Goal: Download file/media

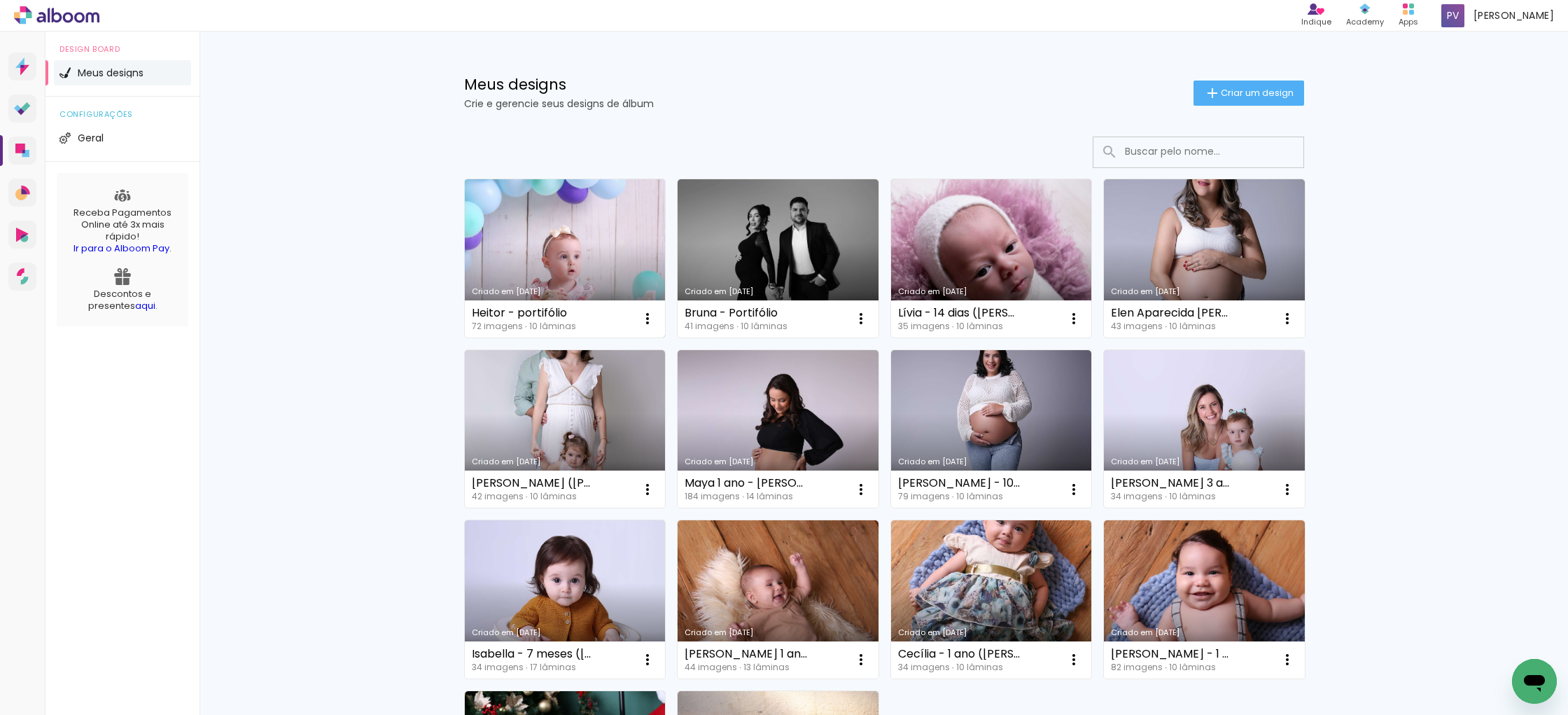
click at [581, 244] on link "Criado em [DATE]" at bounding box center [565, 259] width 201 height 158
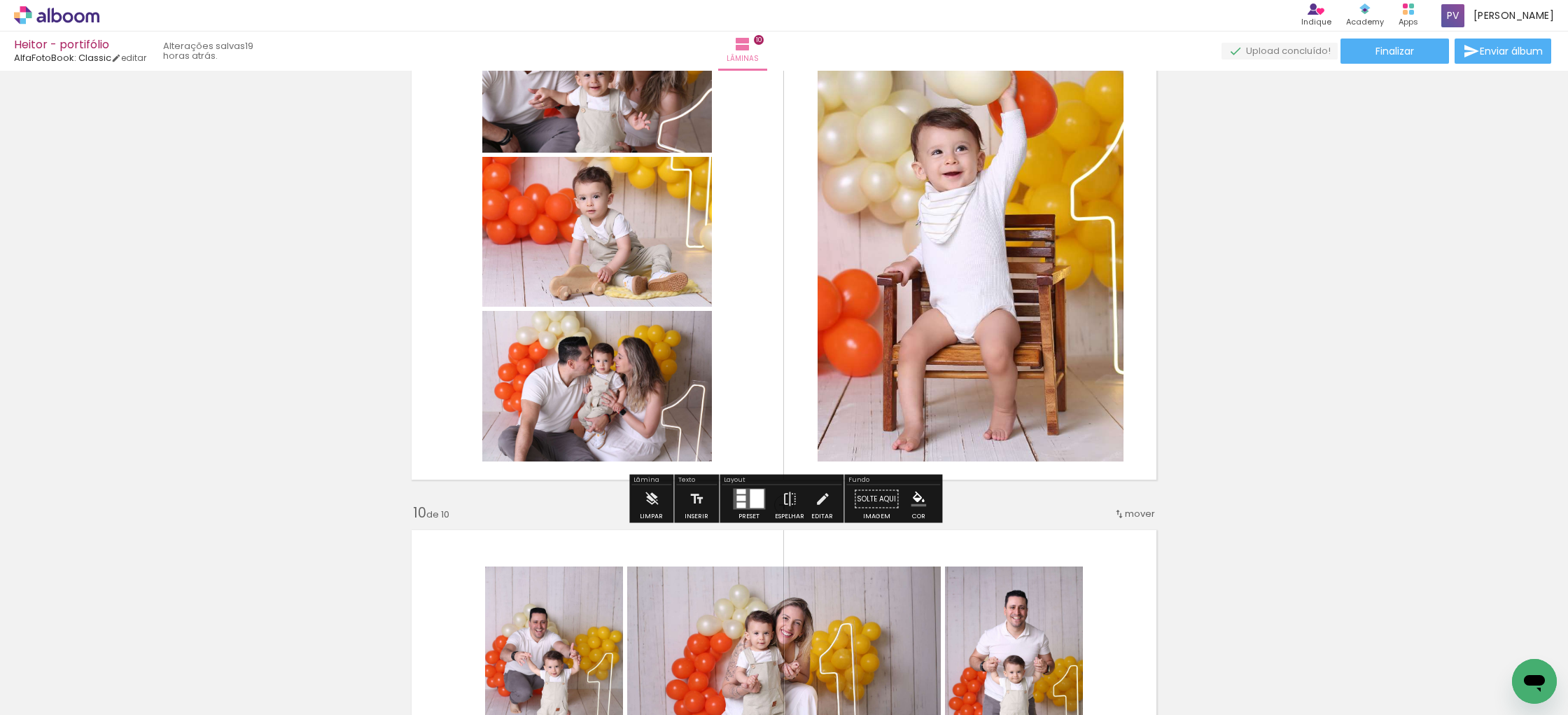
scroll to position [4504, 0]
click at [1387, 55] on span "Finalizar" at bounding box center [1394, 51] width 39 height 10
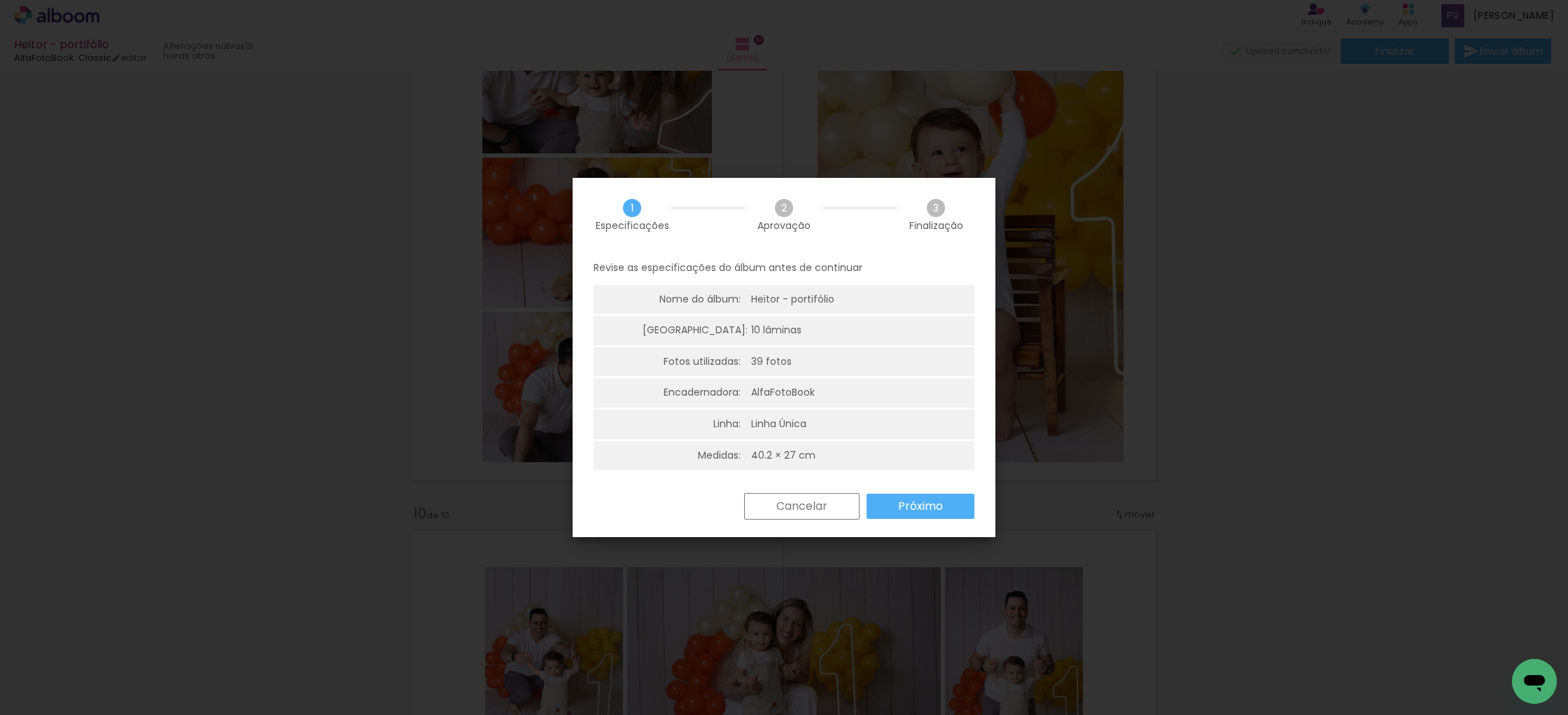
click at [0, 0] on slot "Próximo" at bounding box center [0, 0] width 0 height 0
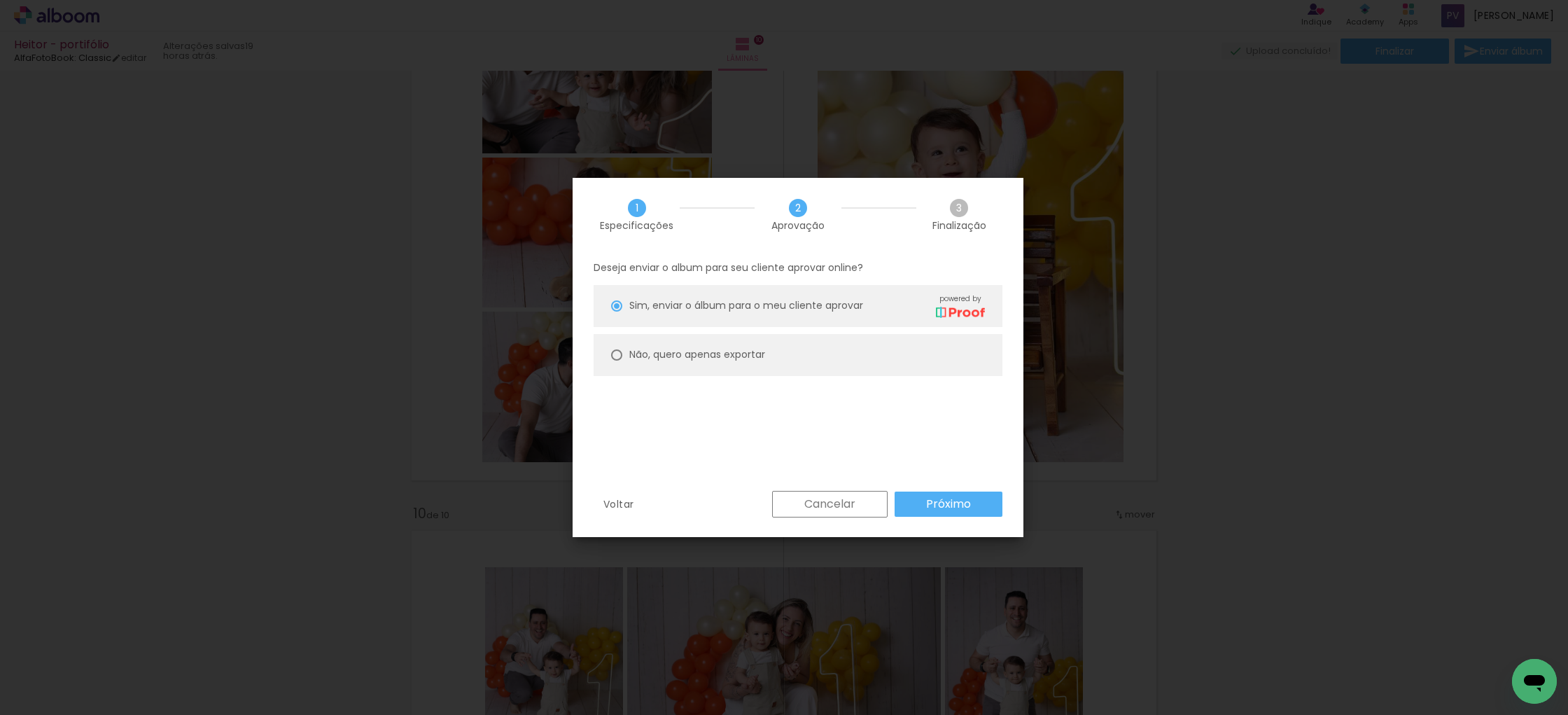
click at [618, 353] on div at bounding box center [617, 355] width 12 height 12
type paper-radio-button "on"
click at [973, 502] on paper-button "Próximo" at bounding box center [948, 504] width 108 height 25
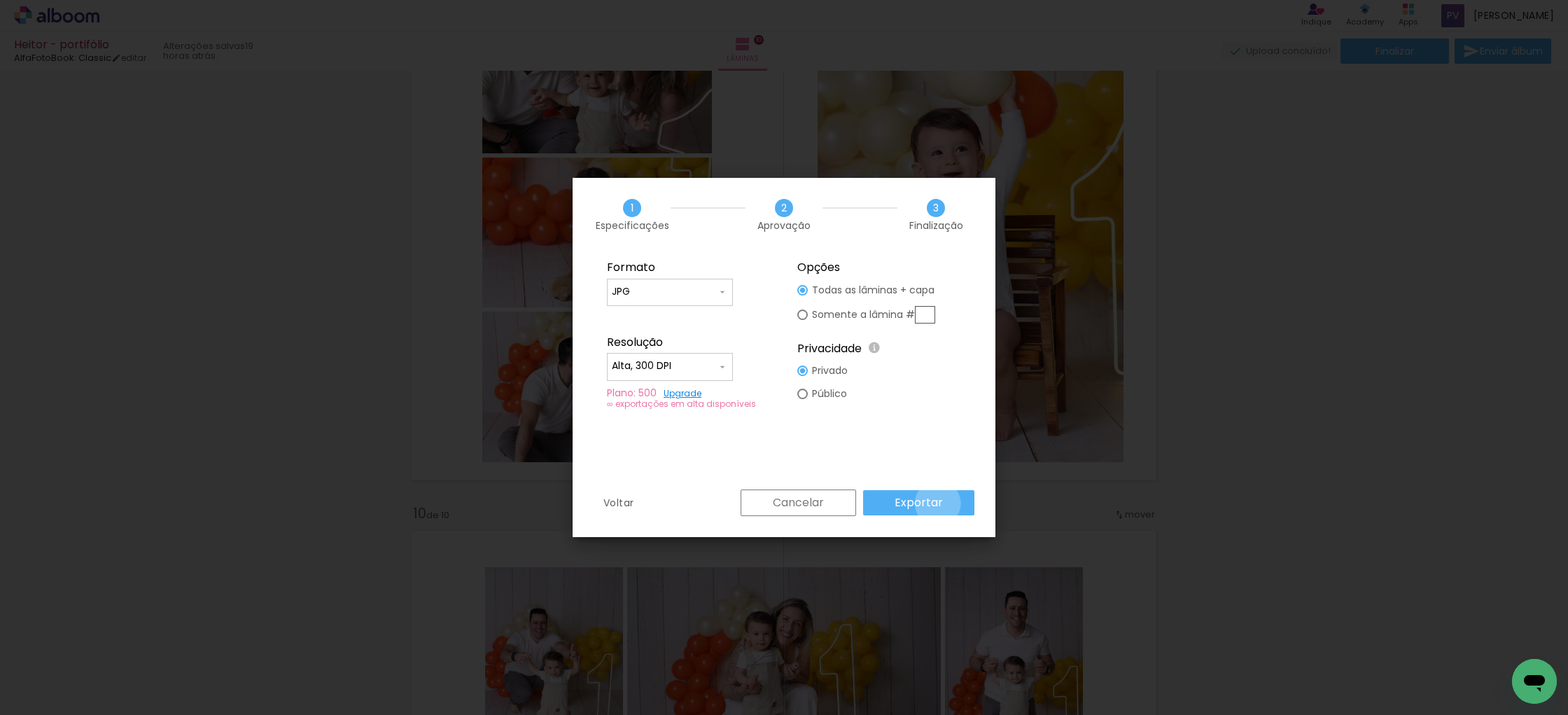
click at [0, 0] on slot "Exportar" at bounding box center [0, 0] width 0 height 0
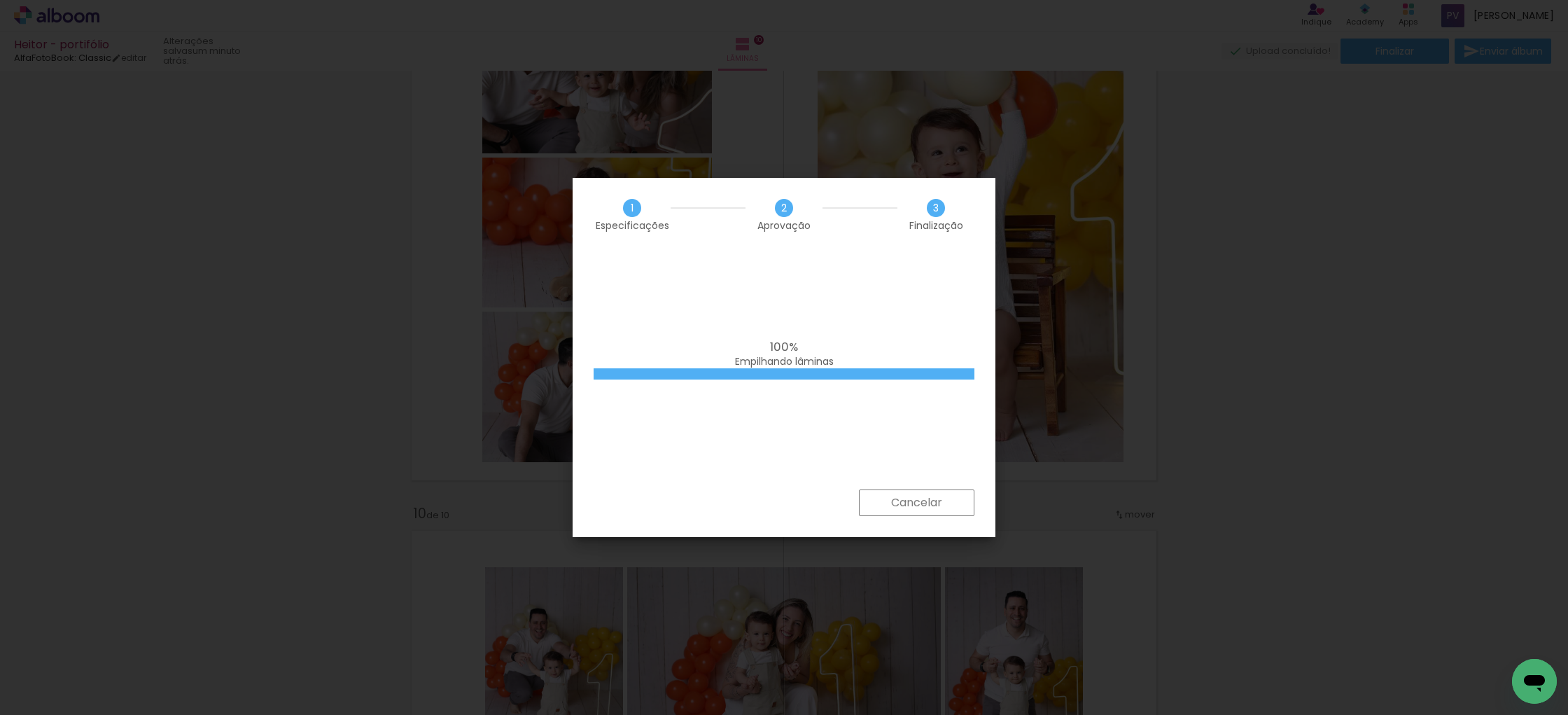
click at [0, 0] on slot "Cancelar" at bounding box center [0, 0] width 0 height 0
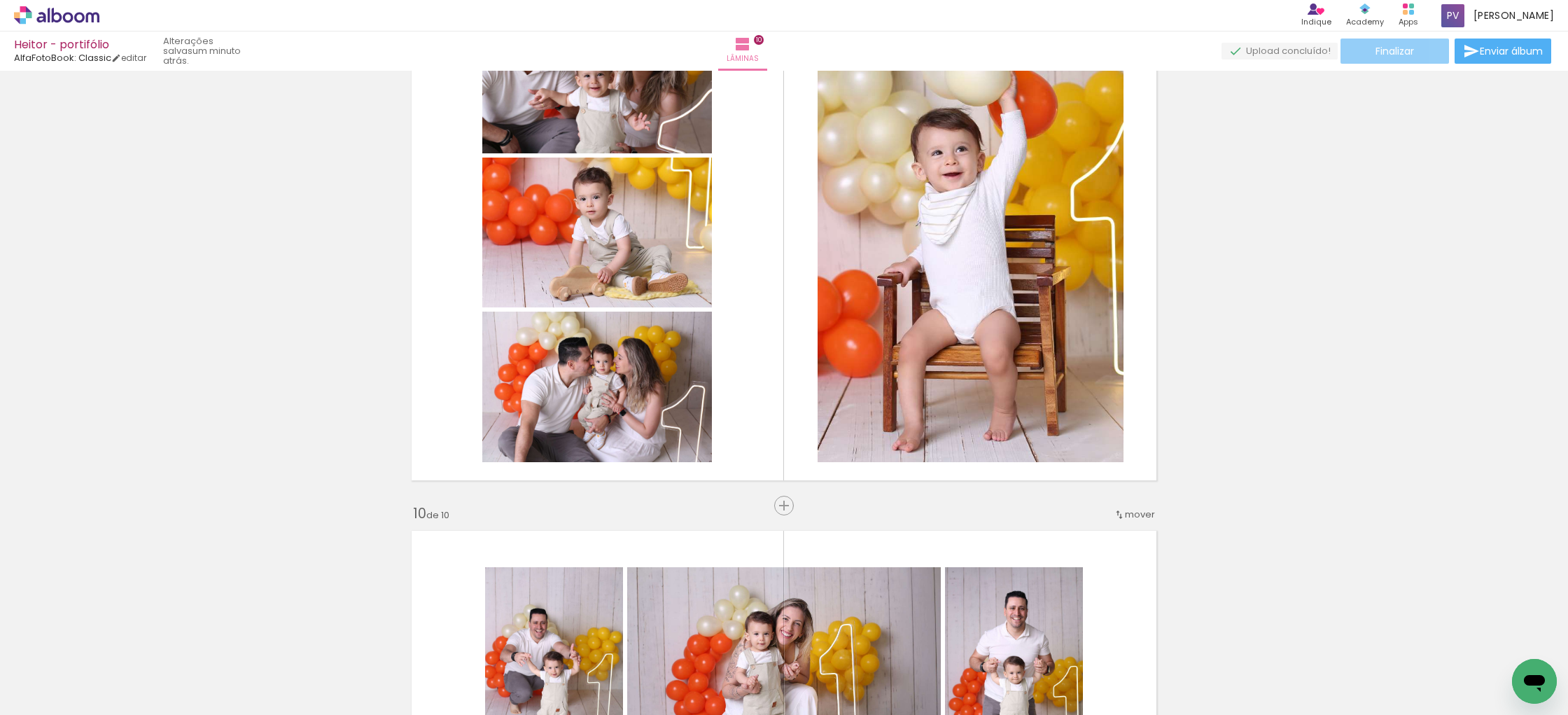
click at [1375, 53] on span "Finalizar" at bounding box center [1394, 51] width 39 height 10
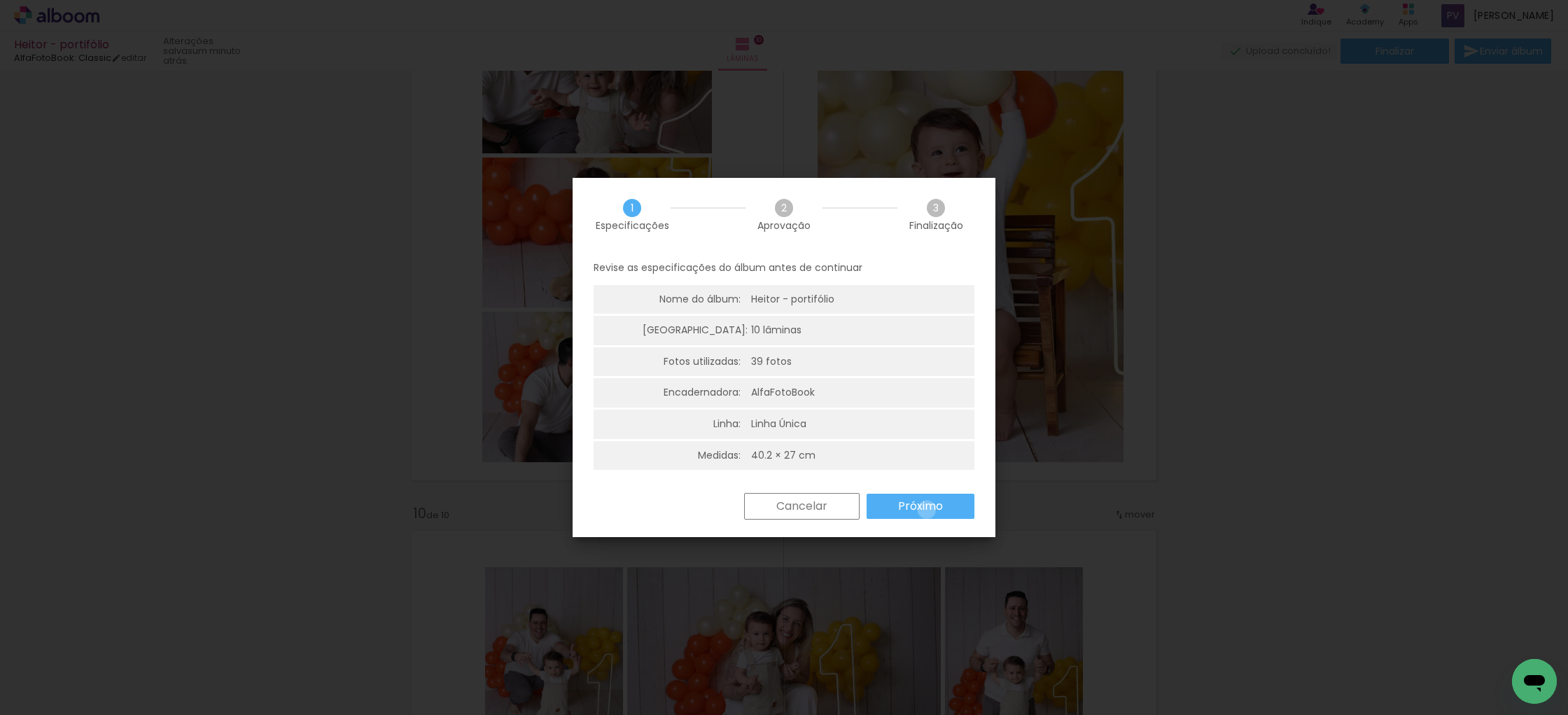
click at [0, 0] on slot "Próximo" at bounding box center [0, 0] width 0 height 0
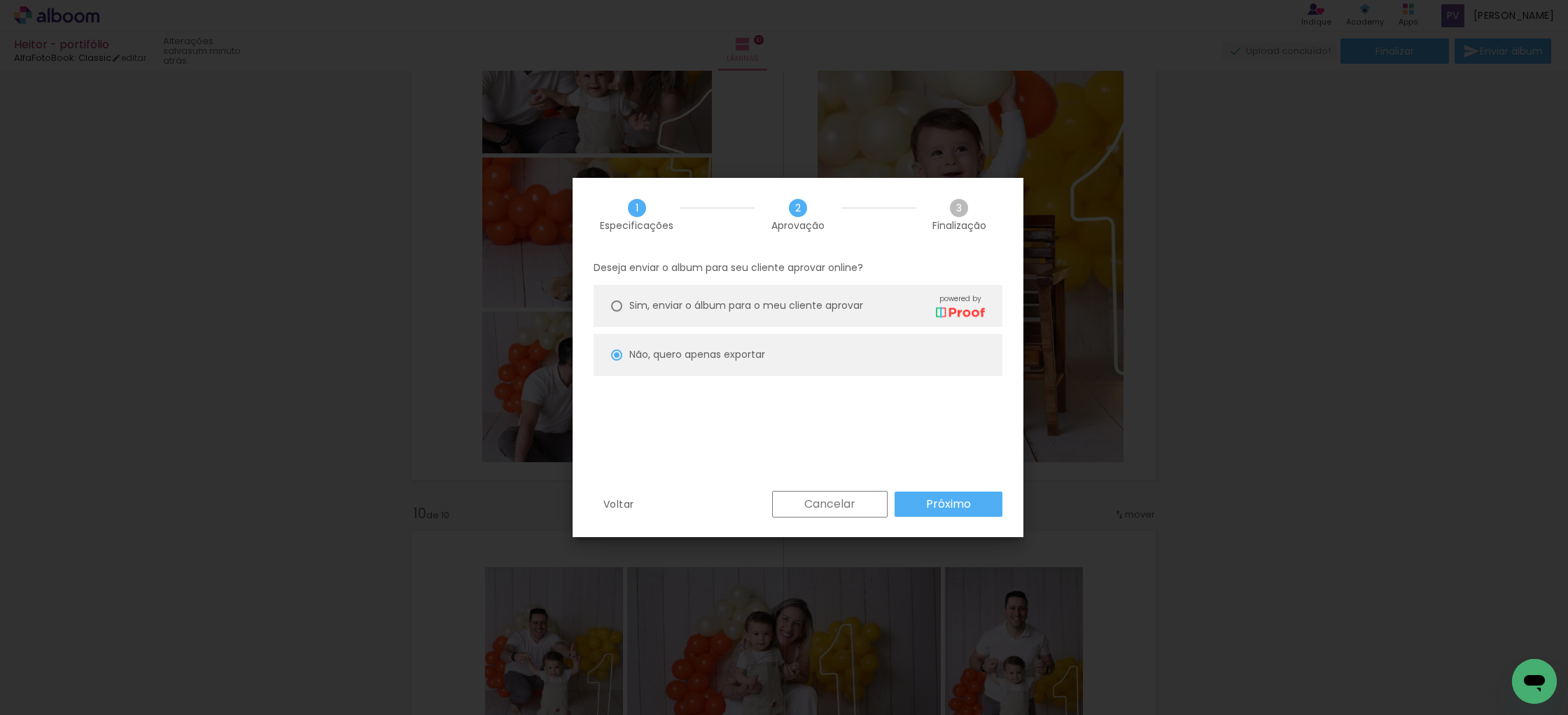
click at [940, 493] on paper-button "Próximo" at bounding box center [948, 504] width 108 height 25
type input "Alta, 300 DPI"
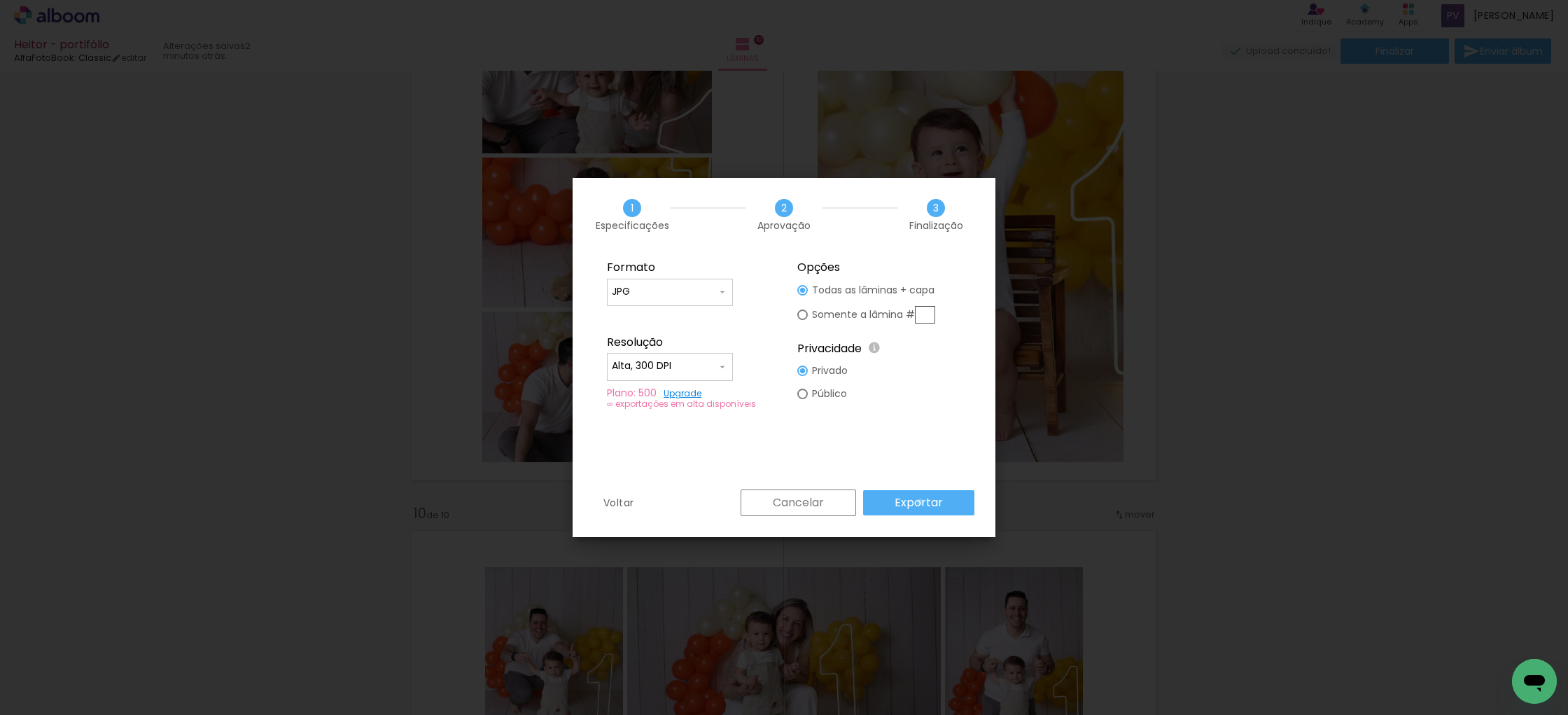
click at [0, 0] on slot "Exportar" at bounding box center [0, 0] width 0 height 0
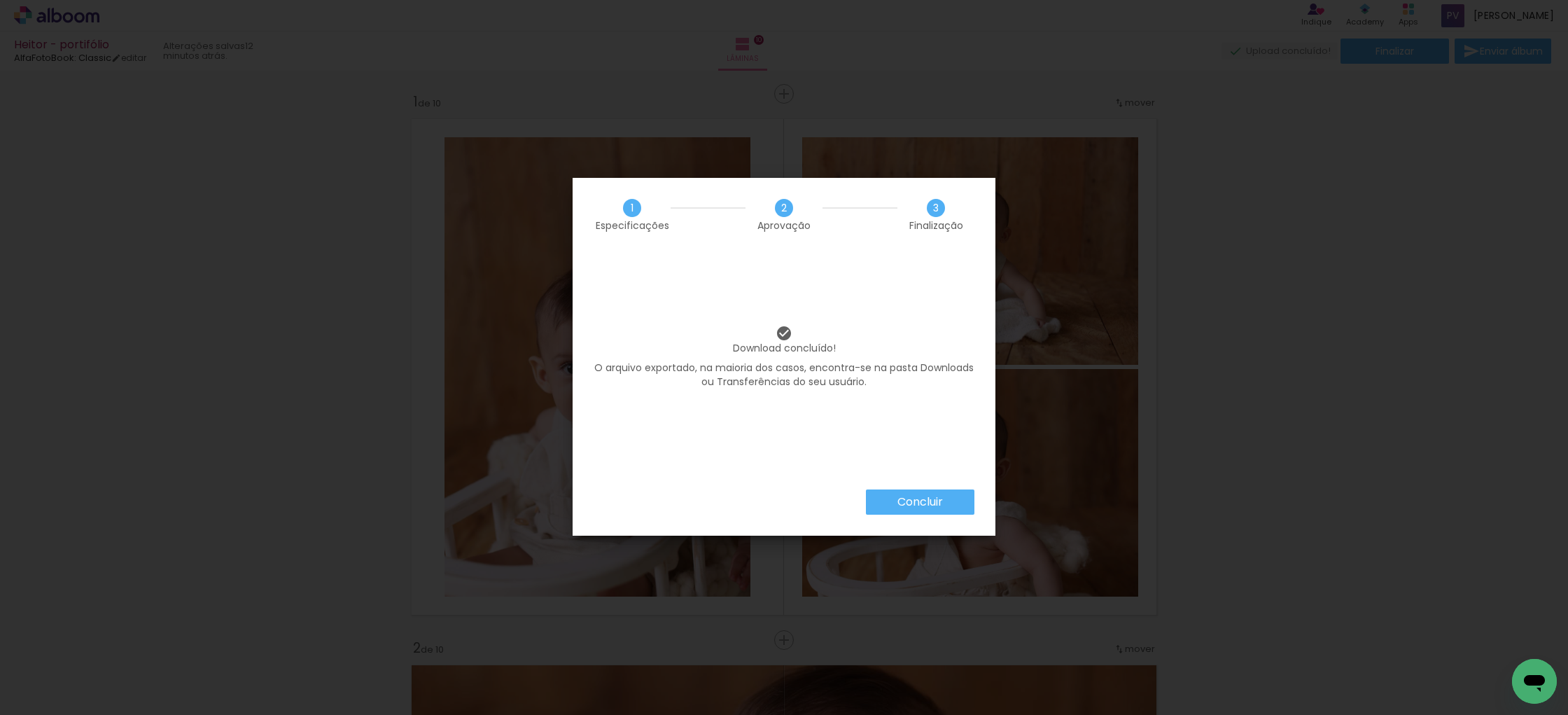
scroll to position [4504, 0]
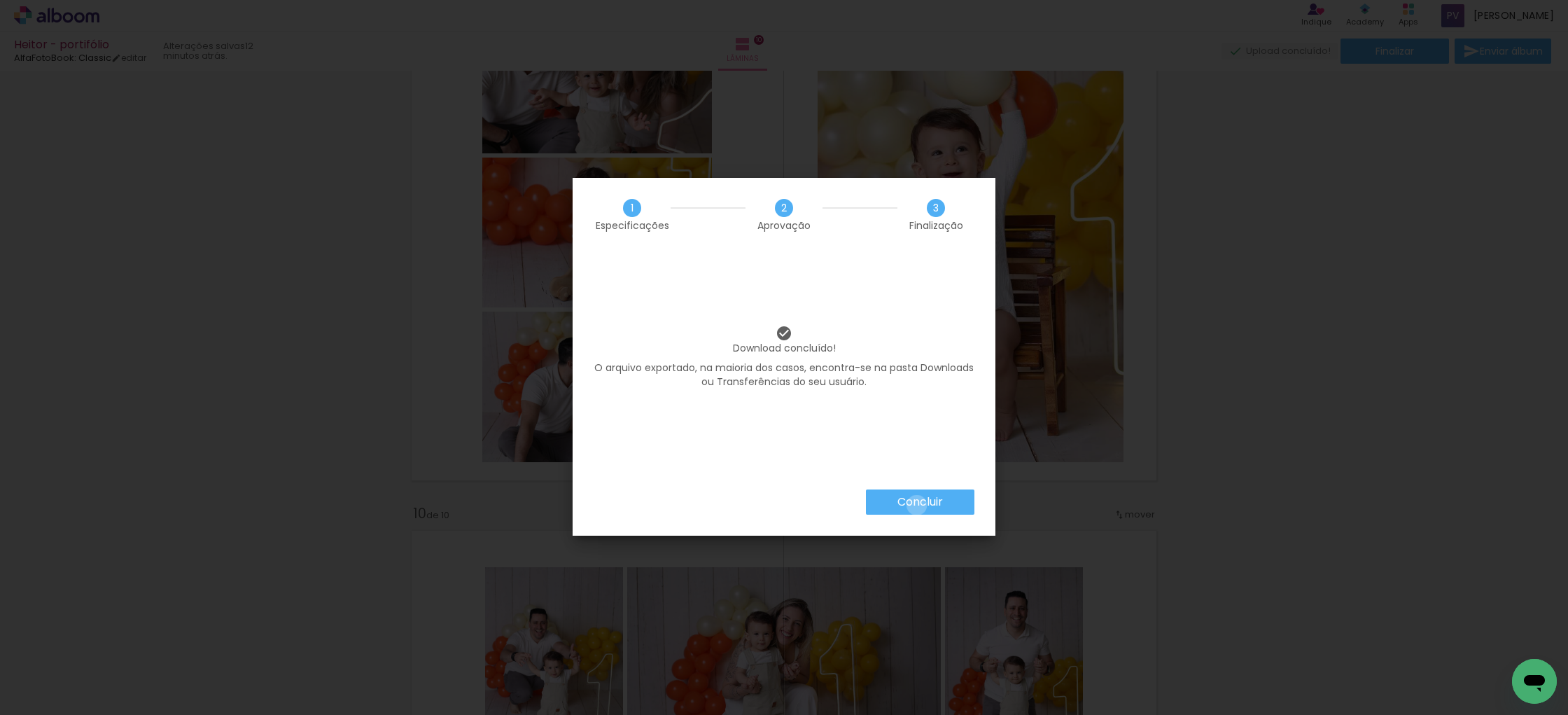
click at [0, 0] on slot "Concluir" at bounding box center [0, 0] width 0 height 0
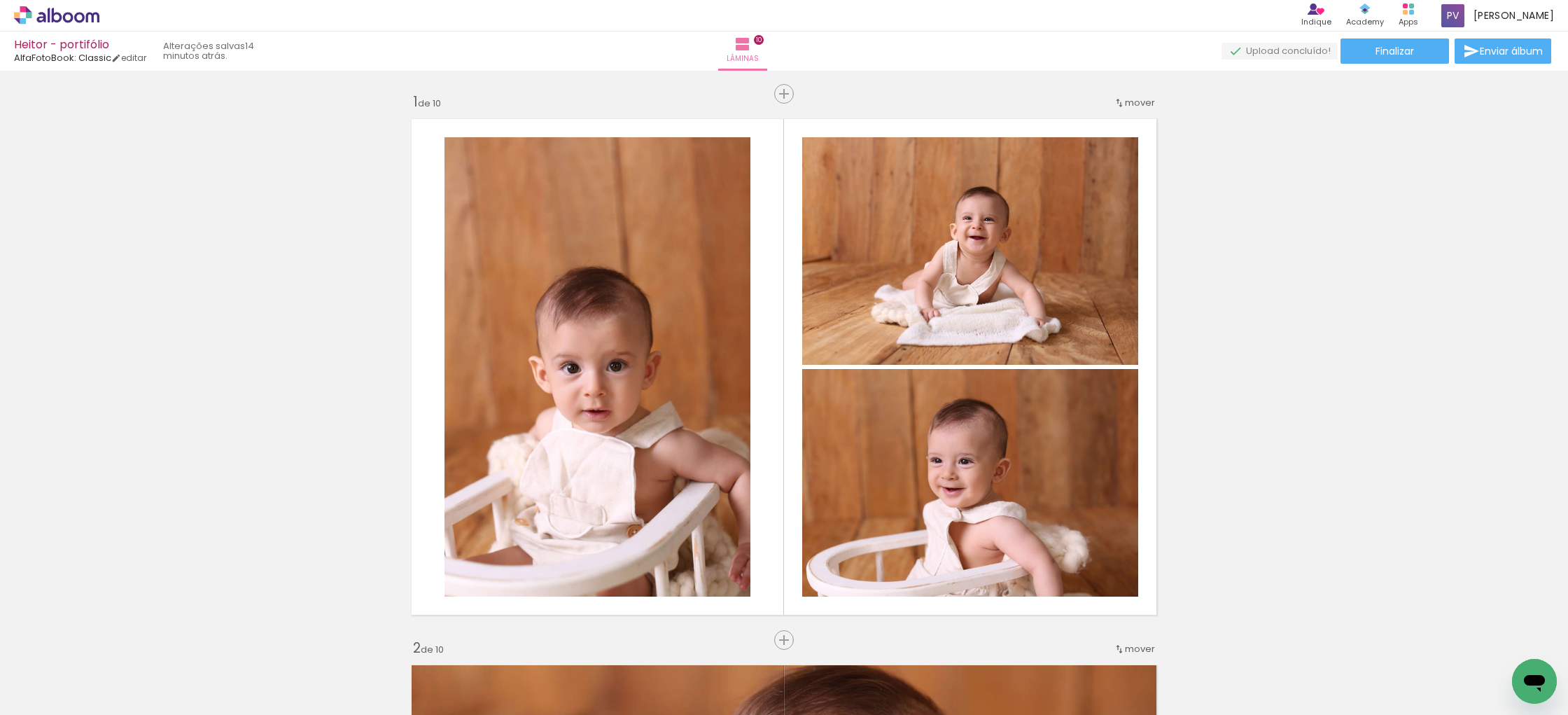
scroll to position [4504, 0]
